Goal: Transaction & Acquisition: Obtain resource

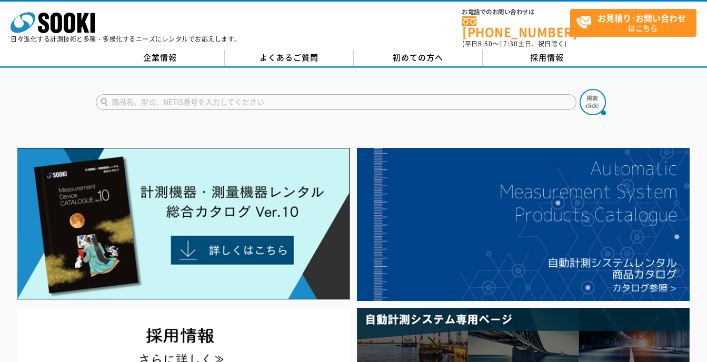
click at [235, 95] on input "text" at bounding box center [336, 102] width 481 height 16
type input "TS-30K"
click at [590, 100] on img at bounding box center [593, 102] width 26 height 26
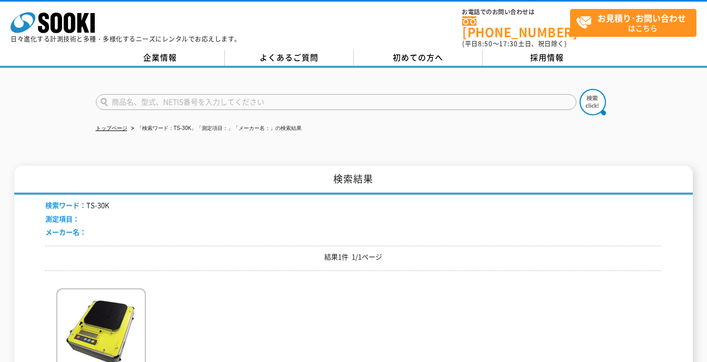
scroll to position [105, 0]
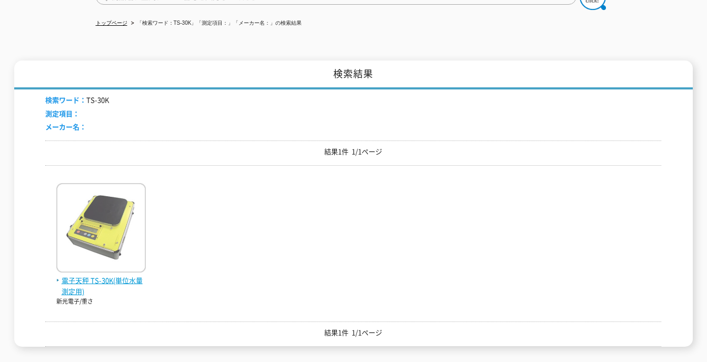
click at [101, 237] on img at bounding box center [101, 229] width 90 height 92
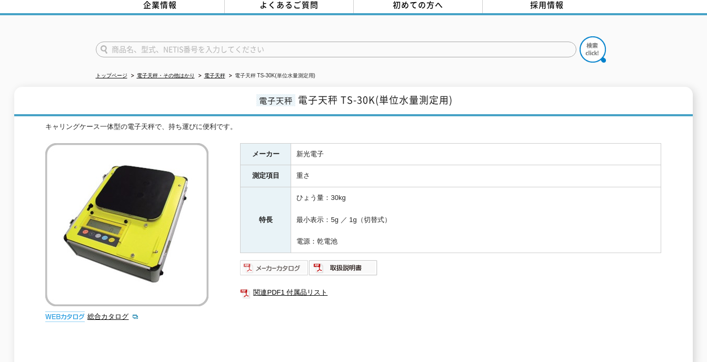
scroll to position [105, 0]
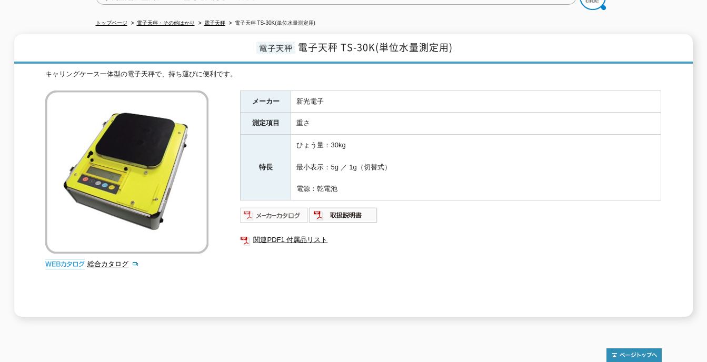
click at [282, 211] on img at bounding box center [274, 215] width 69 height 17
